Goal: Transaction & Acquisition: Purchase product/service

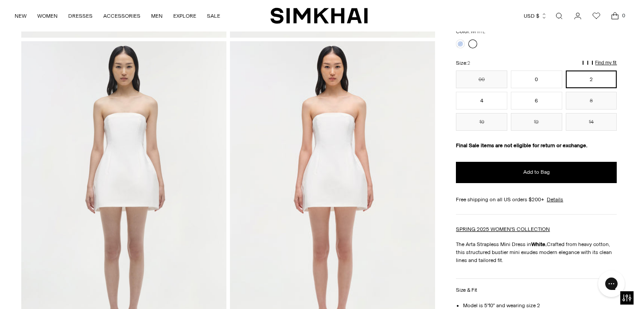
scroll to position [614, 0]
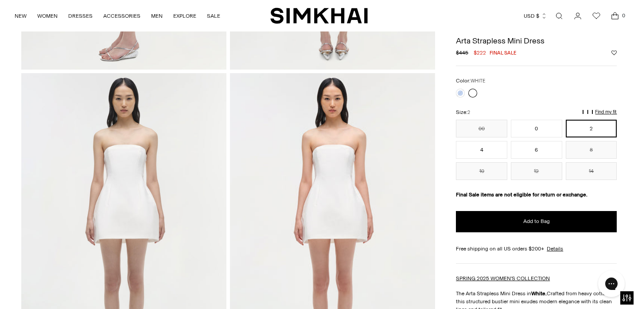
click at [511, 112] on p "Find my fit" at bounding box center [506, 116] width 10 height 16
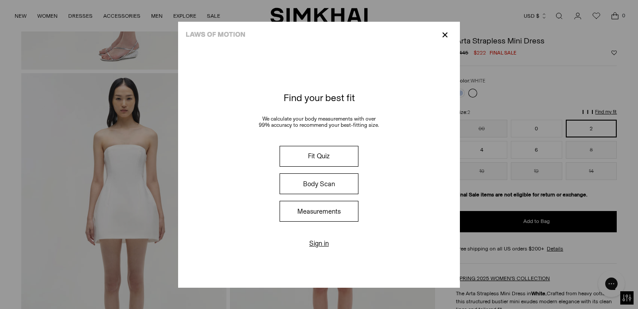
drag, startPoint x: 334, startPoint y: 157, endPoint x: 330, endPoint y: 151, distance: 7.4
click at [331, 151] on button "Fit Quiz" at bounding box center [318, 156] width 79 height 21
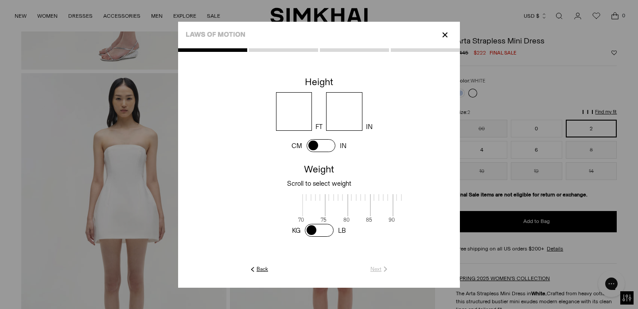
scroll to position [1, 288]
click at [294, 124] on input "number" at bounding box center [294, 111] width 36 height 39
type input "*"
click at [362, 102] on div "* FT IN" at bounding box center [325, 111] width 267 height 39
type input "*"
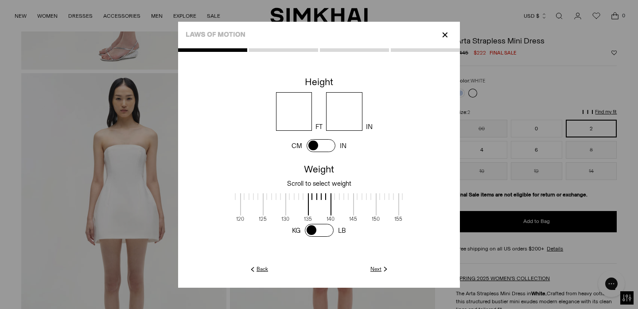
click at [327, 170] on p "Weight" at bounding box center [319, 169] width 282 height 12
click at [247, 205] on span at bounding box center [251, 204] width 23 height 22
click at [241, 205] on span at bounding box center [251, 204] width 23 height 22
drag, startPoint x: 318, startPoint y: 205, endPoint x: 385, endPoint y: 205, distance: 66.9
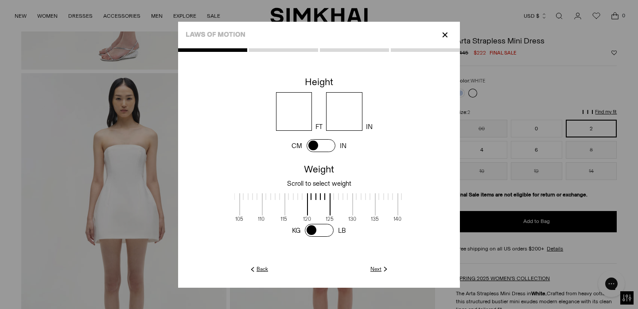
click at [385, 205] on span at bounding box center [386, 204] width 23 height 22
click at [380, 271] on link "Next" at bounding box center [379, 269] width 19 height 8
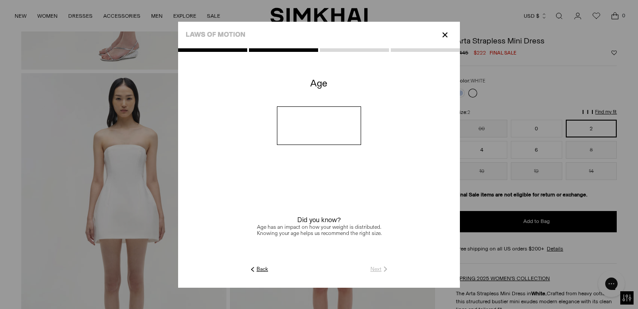
click at [320, 135] on input "number" at bounding box center [319, 125] width 85 height 39
type input "**"
click at [371, 266] on link "Next" at bounding box center [379, 269] width 19 height 8
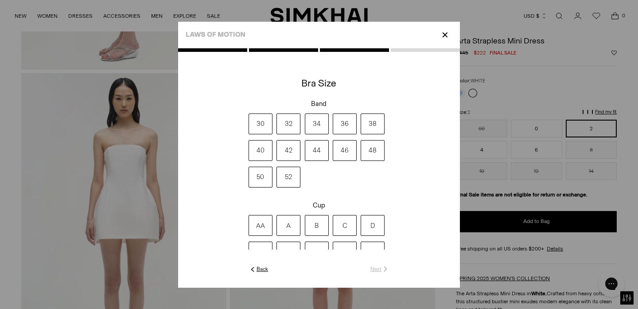
click at [316, 128] on label "34" at bounding box center [317, 123] width 24 height 21
click at [317, 219] on label "B" at bounding box center [317, 225] width 24 height 21
click at [379, 267] on link "Next" at bounding box center [379, 269] width 19 height 8
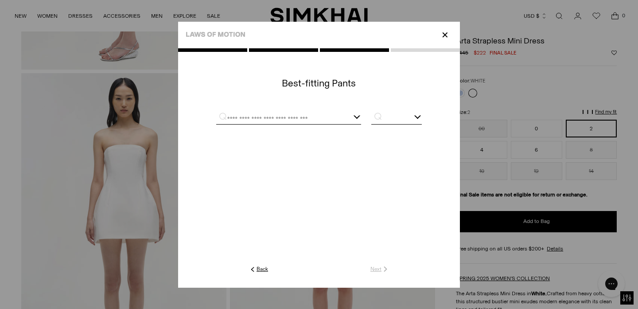
click at [301, 120] on input "text" at bounding box center [277, 118] width 123 height 11
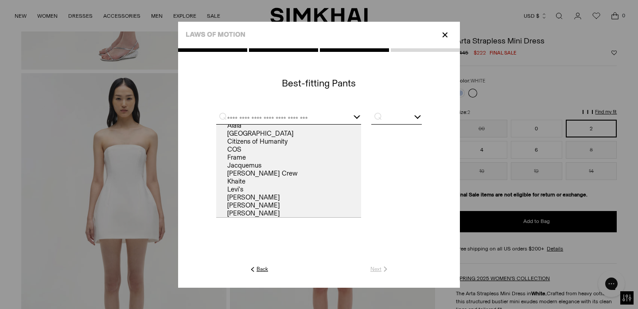
scroll to position [0, 0]
click at [300, 138] on link "[GEOGRAPHIC_DATA]" at bounding box center [288, 136] width 145 height 8
type input "*******"
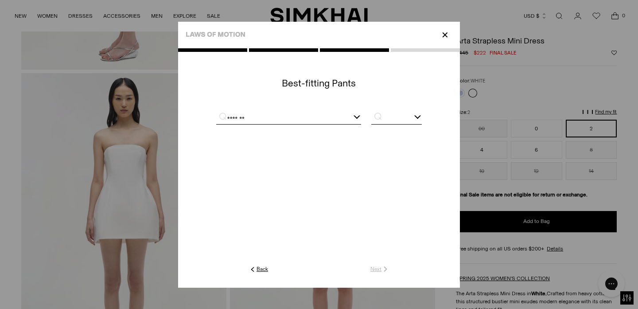
click at [382, 119] on p "⌕" at bounding box center [375, 116] width 17 height 9
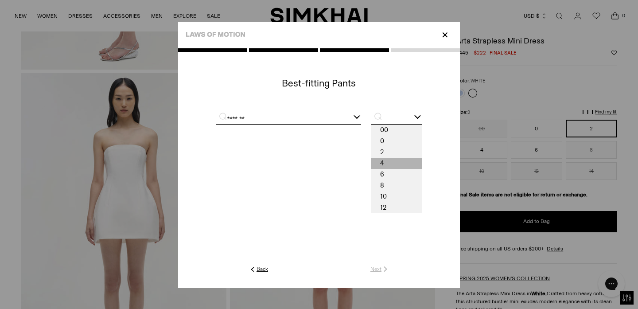
click at [386, 161] on span "4" at bounding box center [396, 163] width 50 height 11
type input "*"
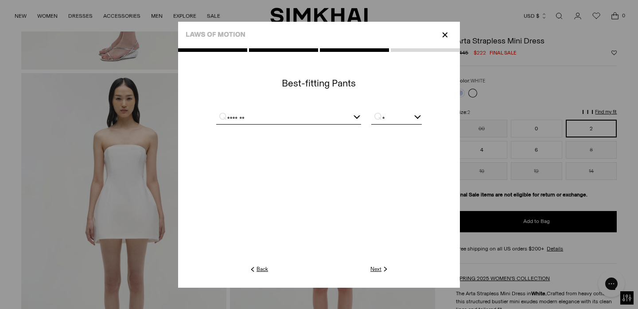
click at [375, 270] on link "Next" at bounding box center [379, 269] width 19 height 8
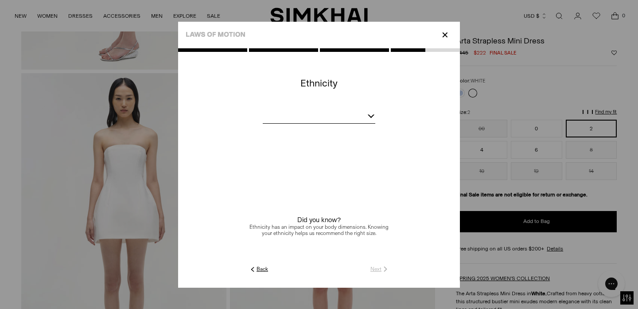
click at [321, 108] on bc-ethnicity at bounding box center [319, 168] width 282 height 191
click at [325, 124] on bc-ethnicity at bounding box center [319, 168] width 282 height 191
click at [373, 117] on div at bounding box center [319, 117] width 112 height 11
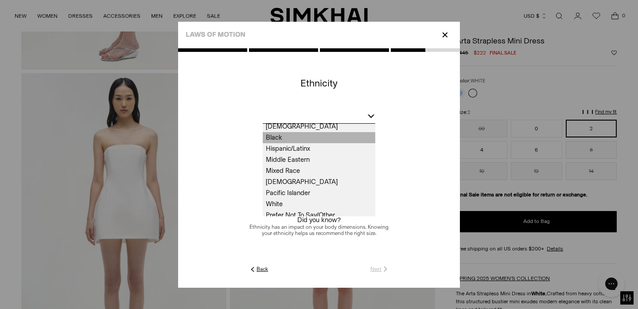
scroll to position [18, 0]
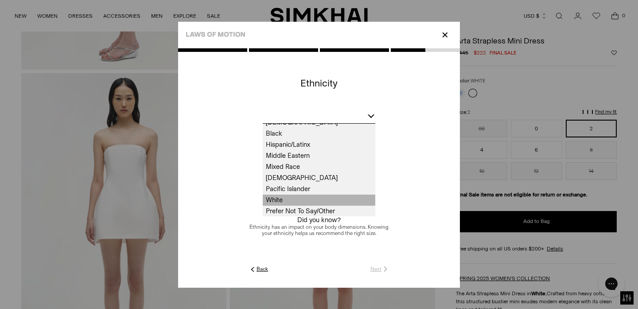
click at [329, 202] on span "White" at bounding box center [319, 199] width 112 height 11
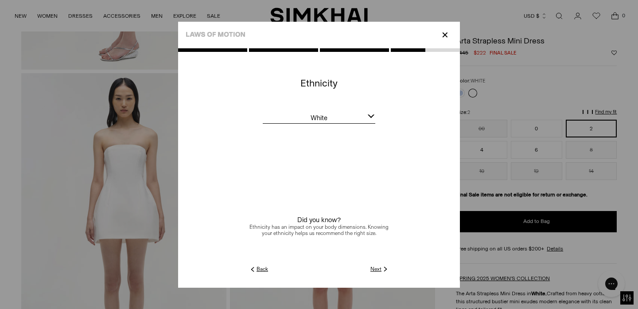
click at [380, 269] on link "Next" at bounding box center [379, 269] width 19 height 8
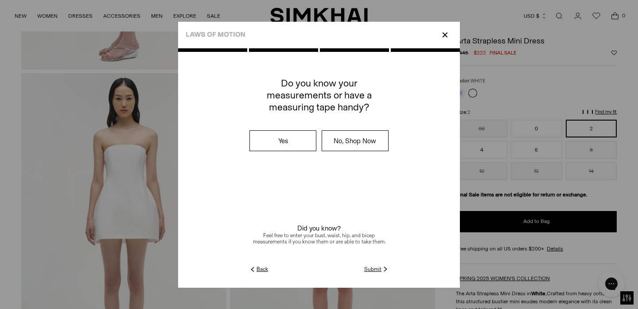
click at [377, 267] on link "Submit" at bounding box center [376, 269] width 25 height 8
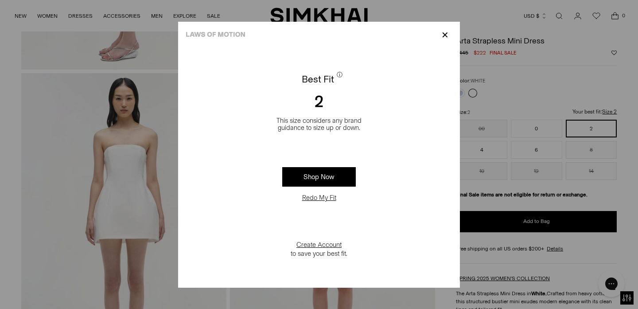
click at [446, 35] on p "✕" at bounding box center [445, 34] width 12 height 15
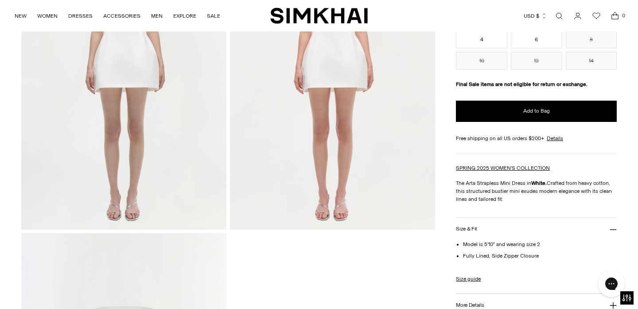
scroll to position [772, 0]
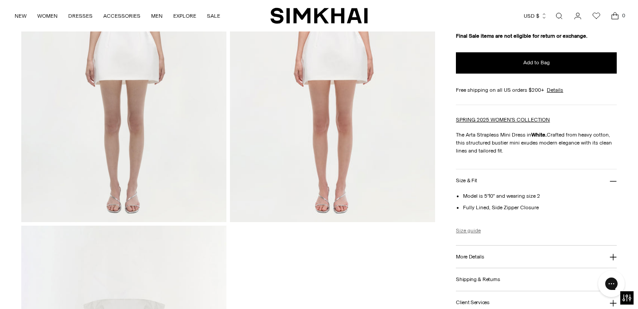
click at [465, 232] on link "Size guide" at bounding box center [468, 230] width 25 height 8
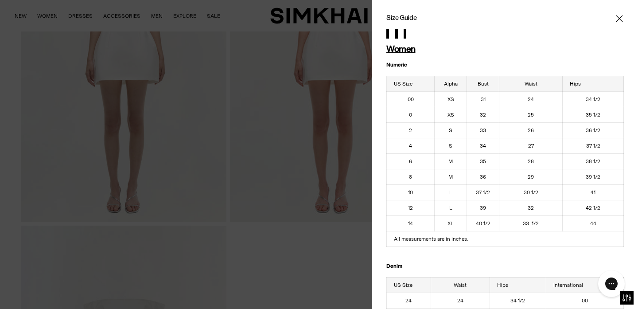
click at [360, 247] on div at bounding box center [319, 154] width 638 height 309
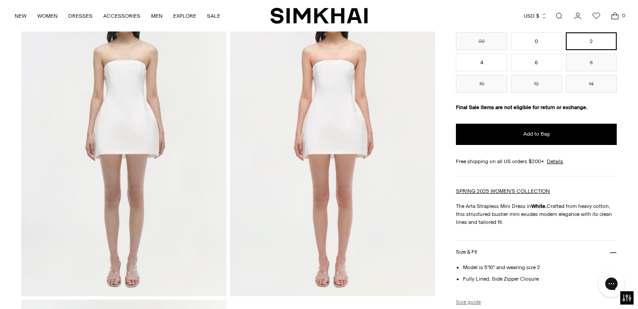
scroll to position [668, 0]
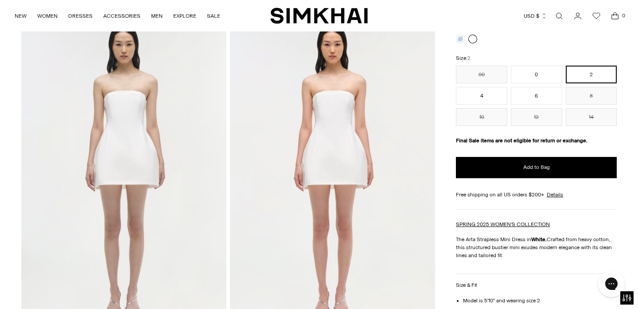
click at [477, 94] on button "4" at bounding box center [481, 96] width 51 height 18
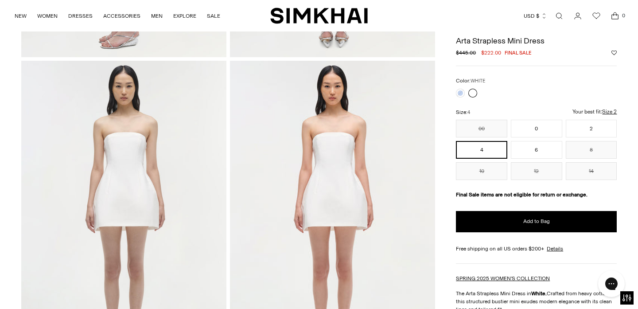
scroll to position [624, 0]
